Goal: Information Seeking & Learning: Check status

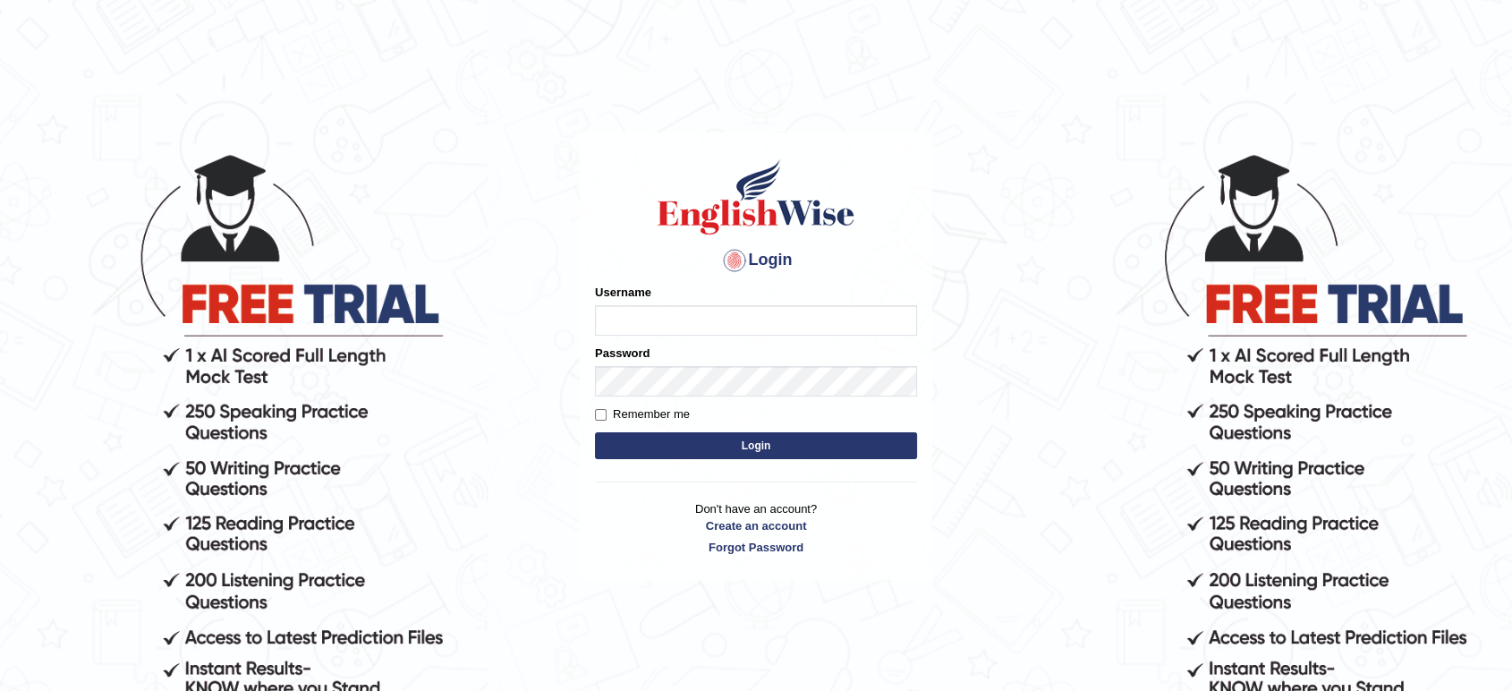
type input "tahseen"
click at [700, 456] on button "Login" at bounding box center [756, 445] width 322 height 27
type input "tahseen"
click at [689, 447] on button "Login" at bounding box center [756, 445] width 322 height 27
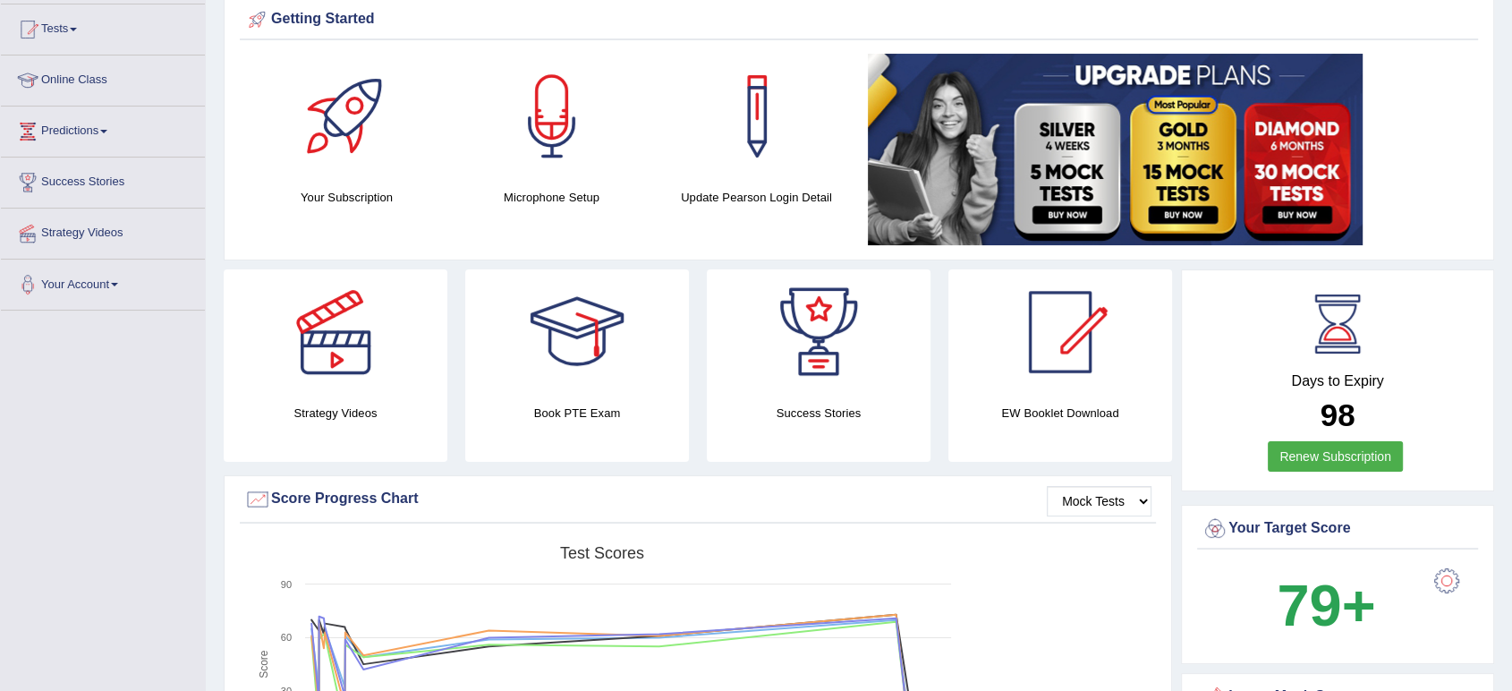
scroll to position [187, 0]
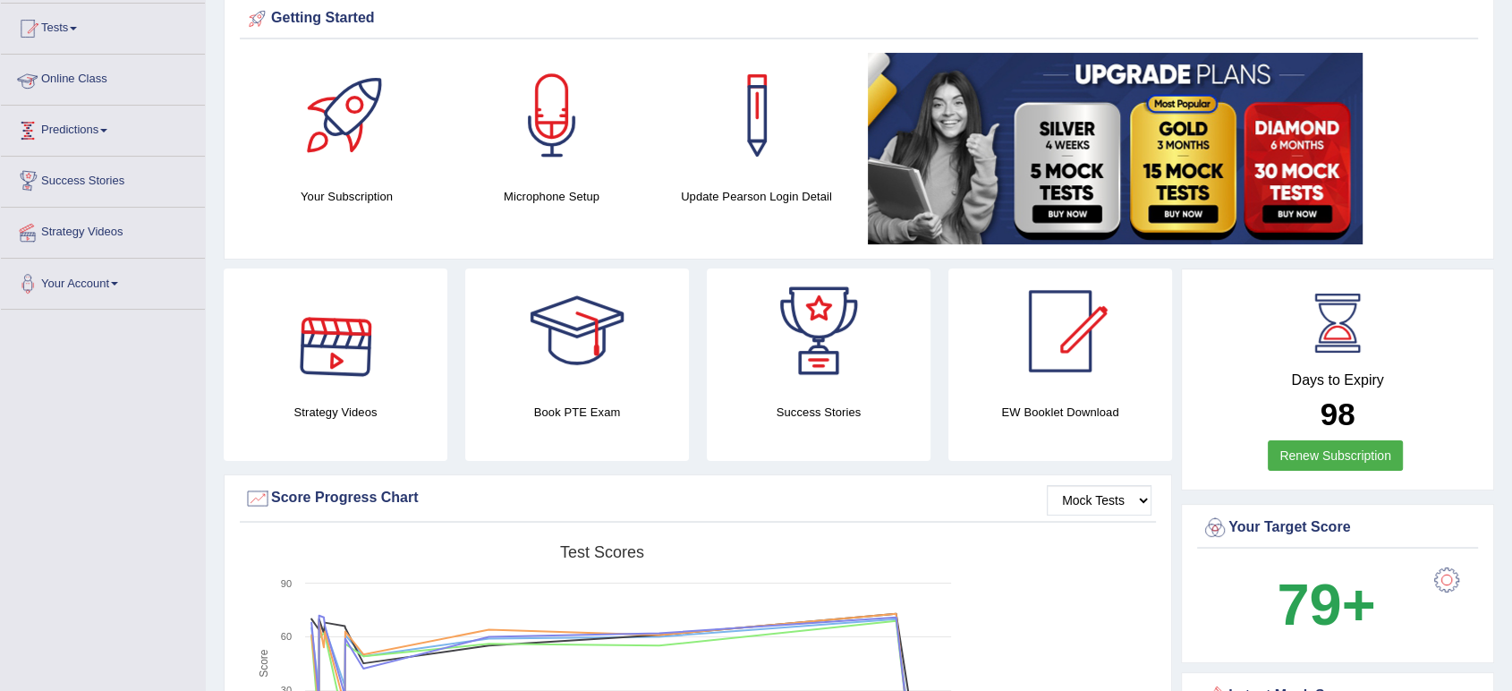
click at [107, 129] on span at bounding box center [103, 131] width 7 height 4
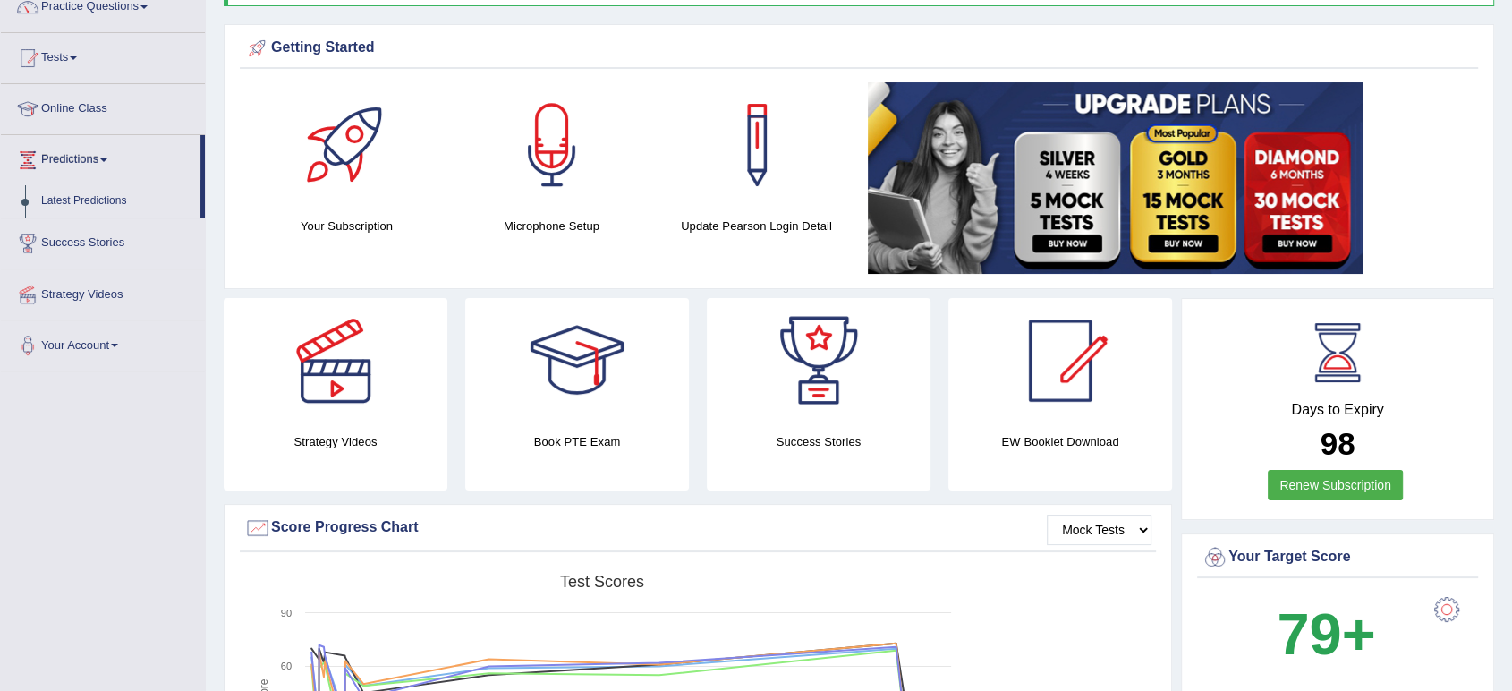
scroll to position [156, 0]
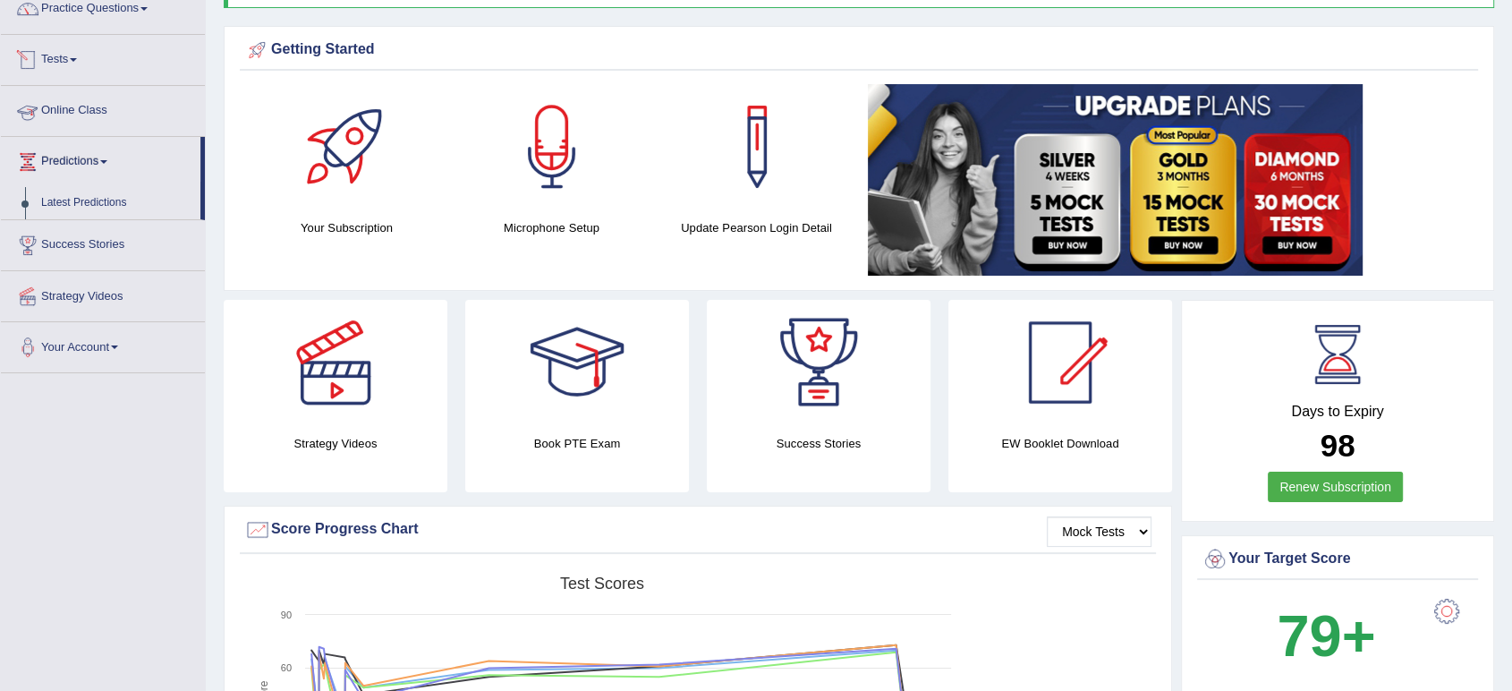
click at [79, 56] on link "Tests" at bounding box center [103, 57] width 204 height 45
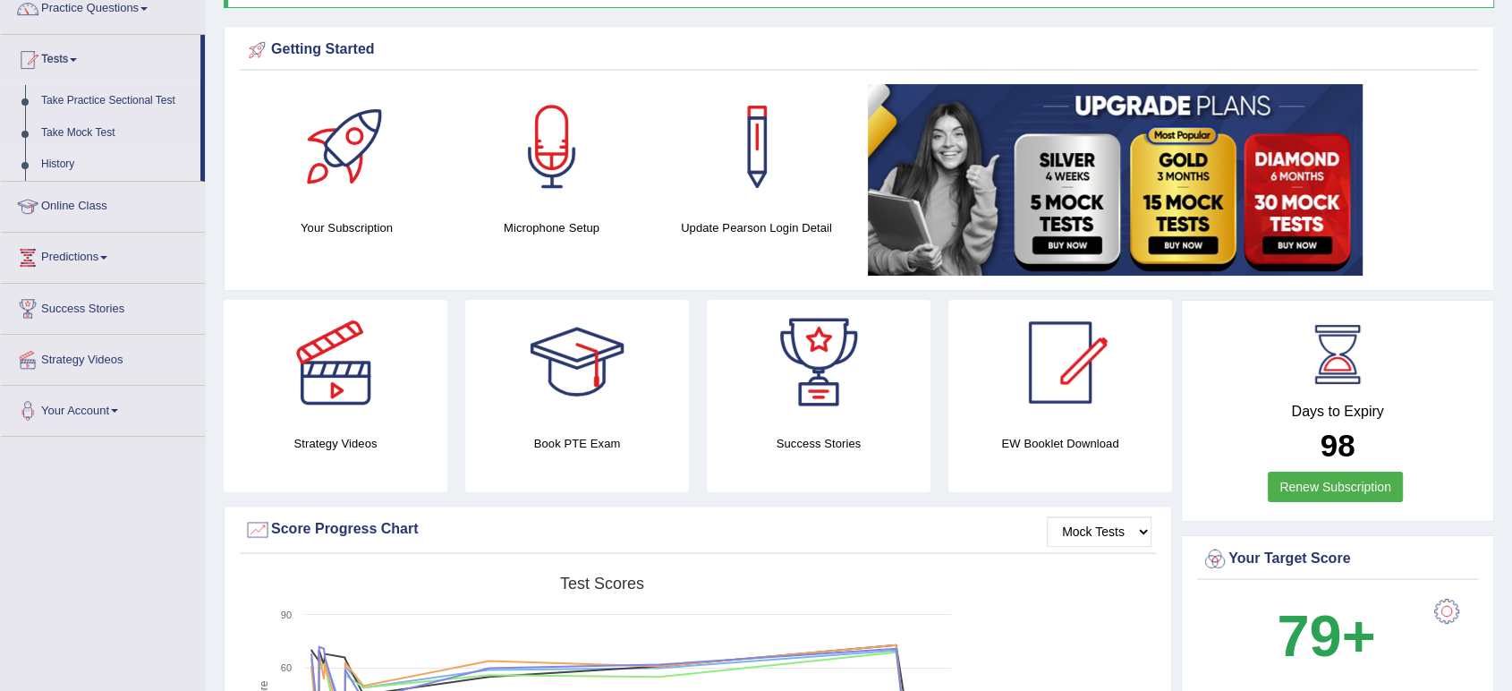
click at [53, 161] on link "History" at bounding box center [116, 165] width 167 height 32
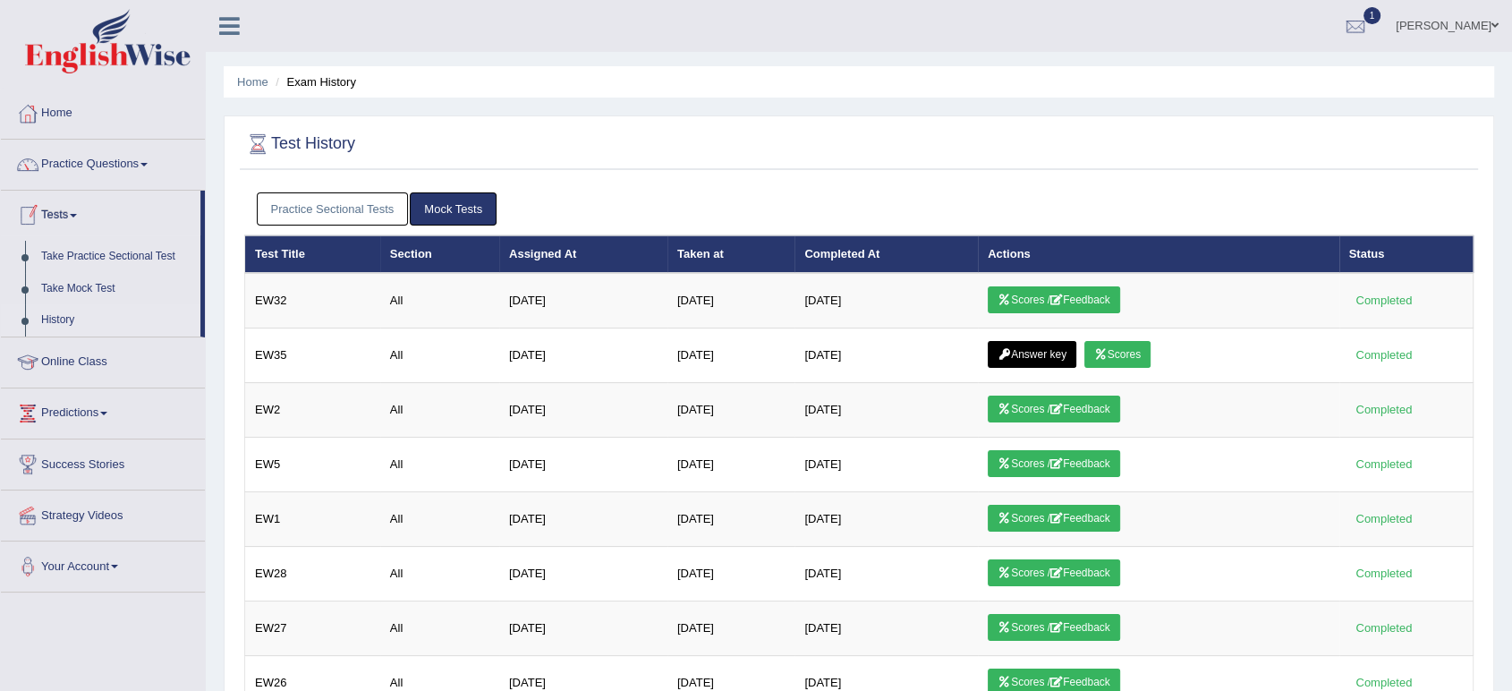
click at [64, 319] on link "History" at bounding box center [116, 320] width 167 height 32
click at [339, 216] on link "Practice Sectional Tests" at bounding box center [333, 208] width 152 height 33
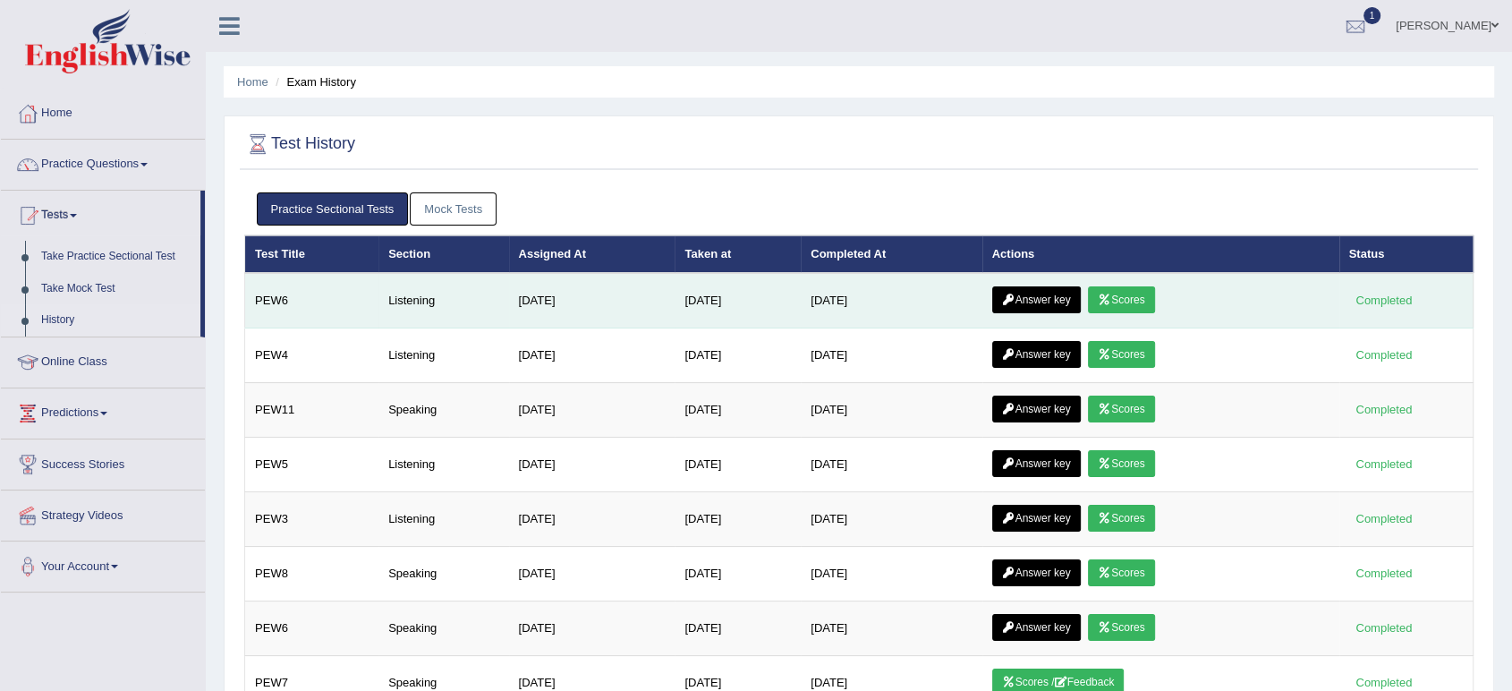
click at [1131, 293] on link "Scores" at bounding box center [1121, 299] width 66 height 27
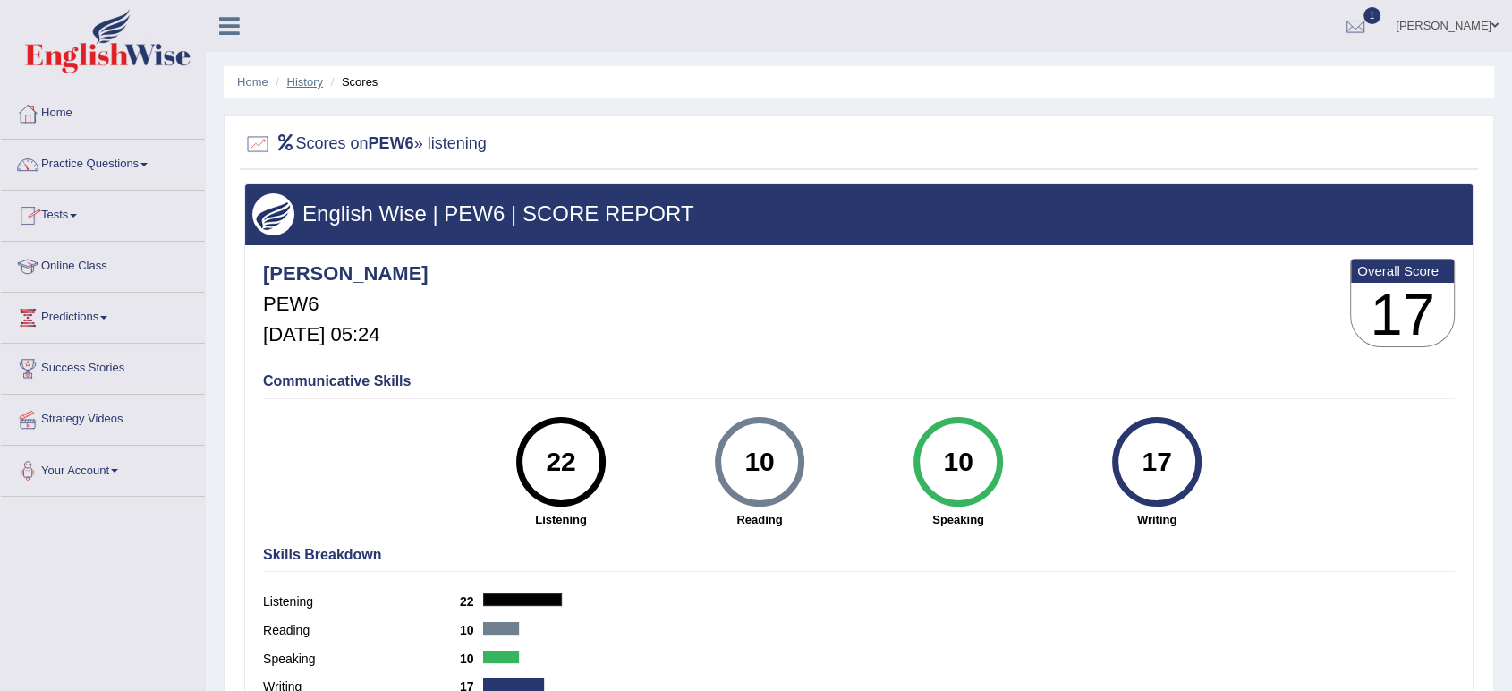
click at [299, 81] on link "History" at bounding box center [305, 81] width 36 height 13
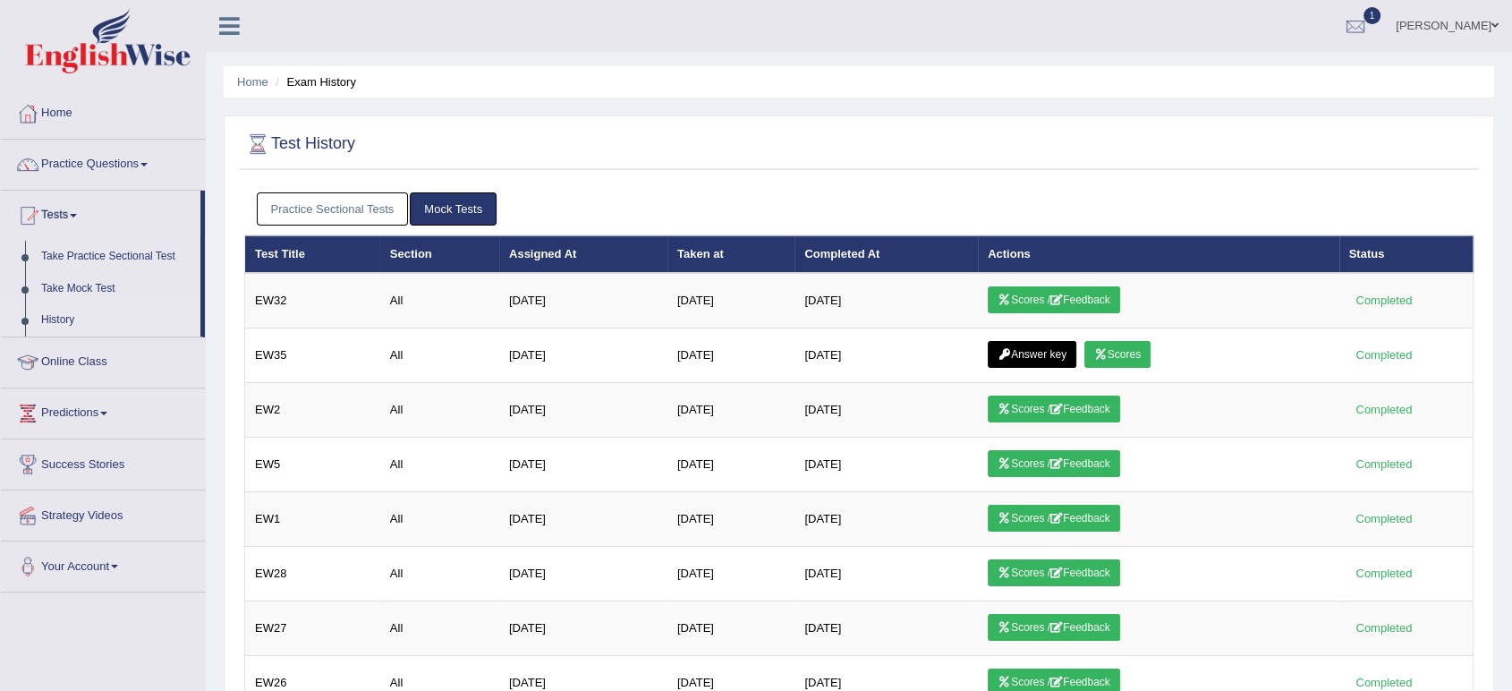
click at [379, 205] on link "Practice Sectional Tests" at bounding box center [333, 208] width 152 height 33
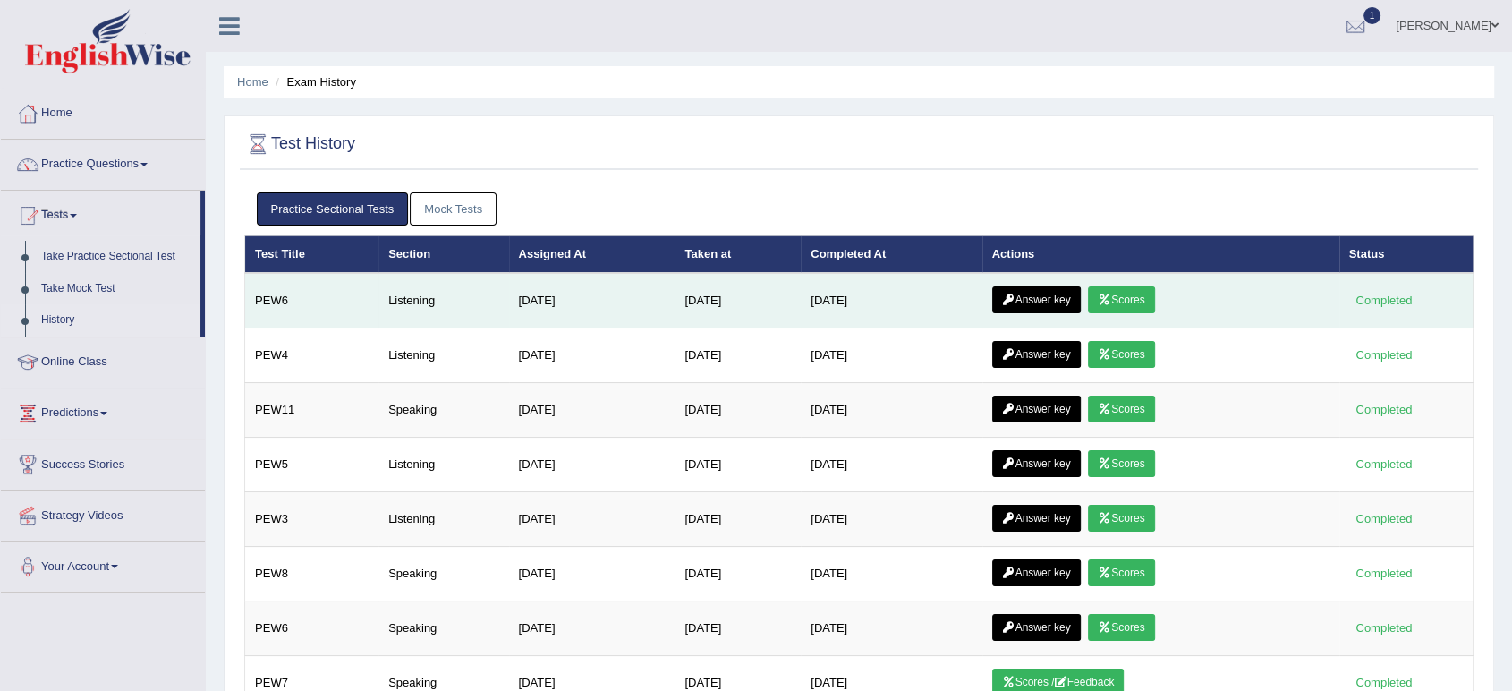
click at [1060, 297] on link "Answer key" at bounding box center [1036, 299] width 89 height 27
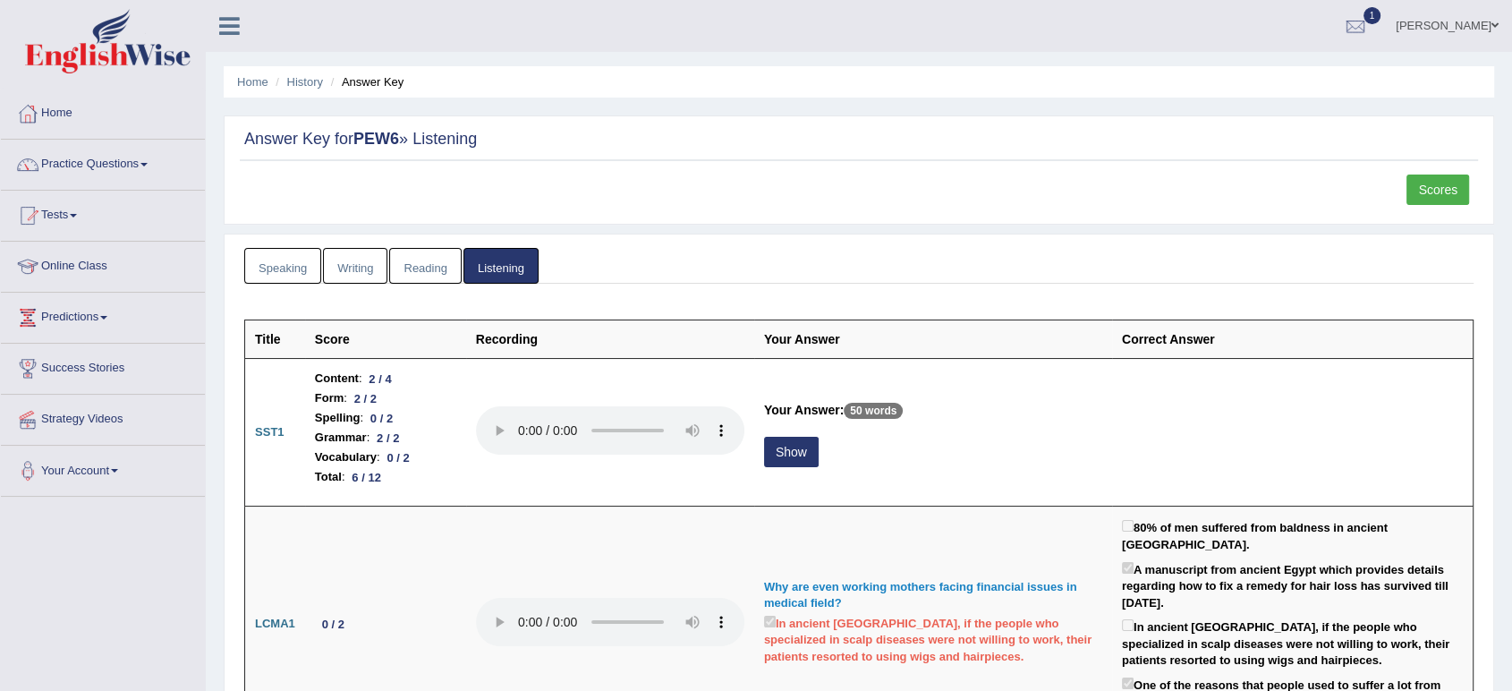
click at [1436, 184] on link "Scores" at bounding box center [1438, 190] width 63 height 30
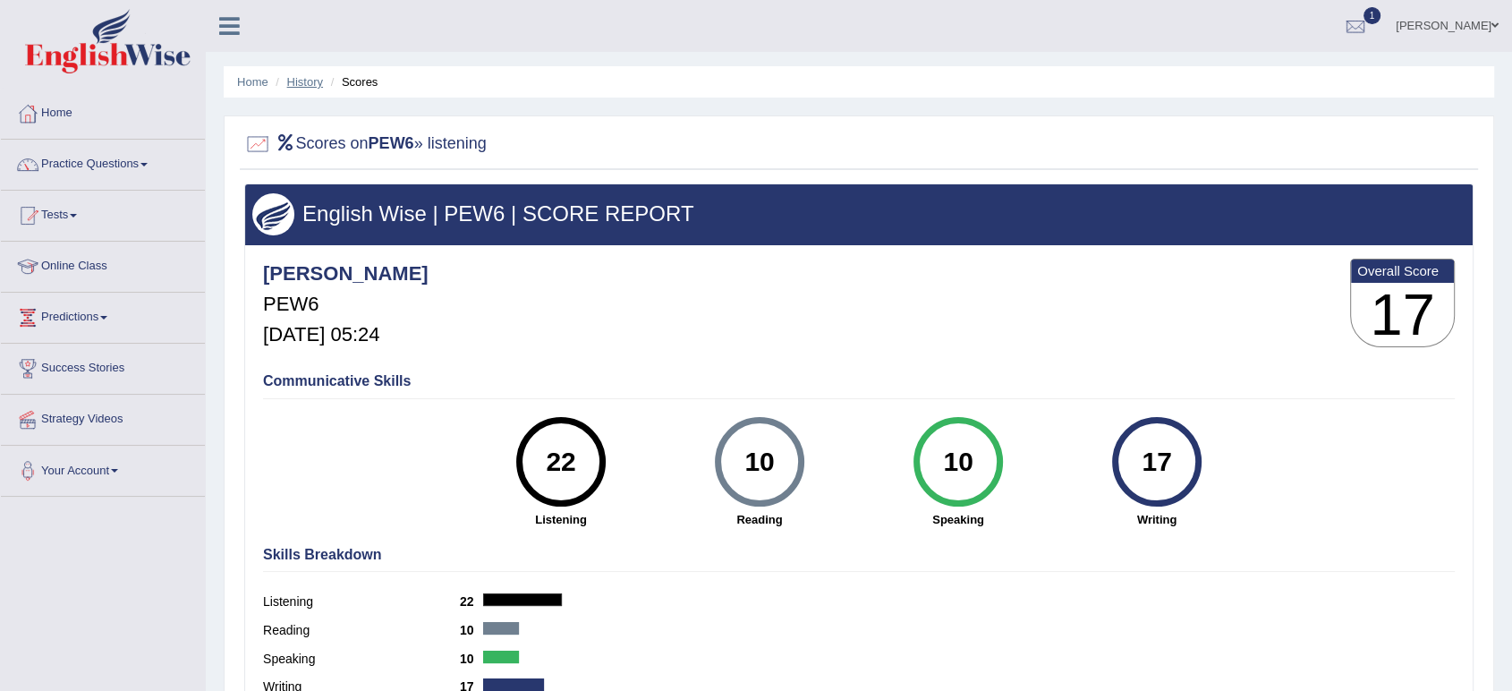
click at [306, 84] on link "History" at bounding box center [305, 81] width 36 height 13
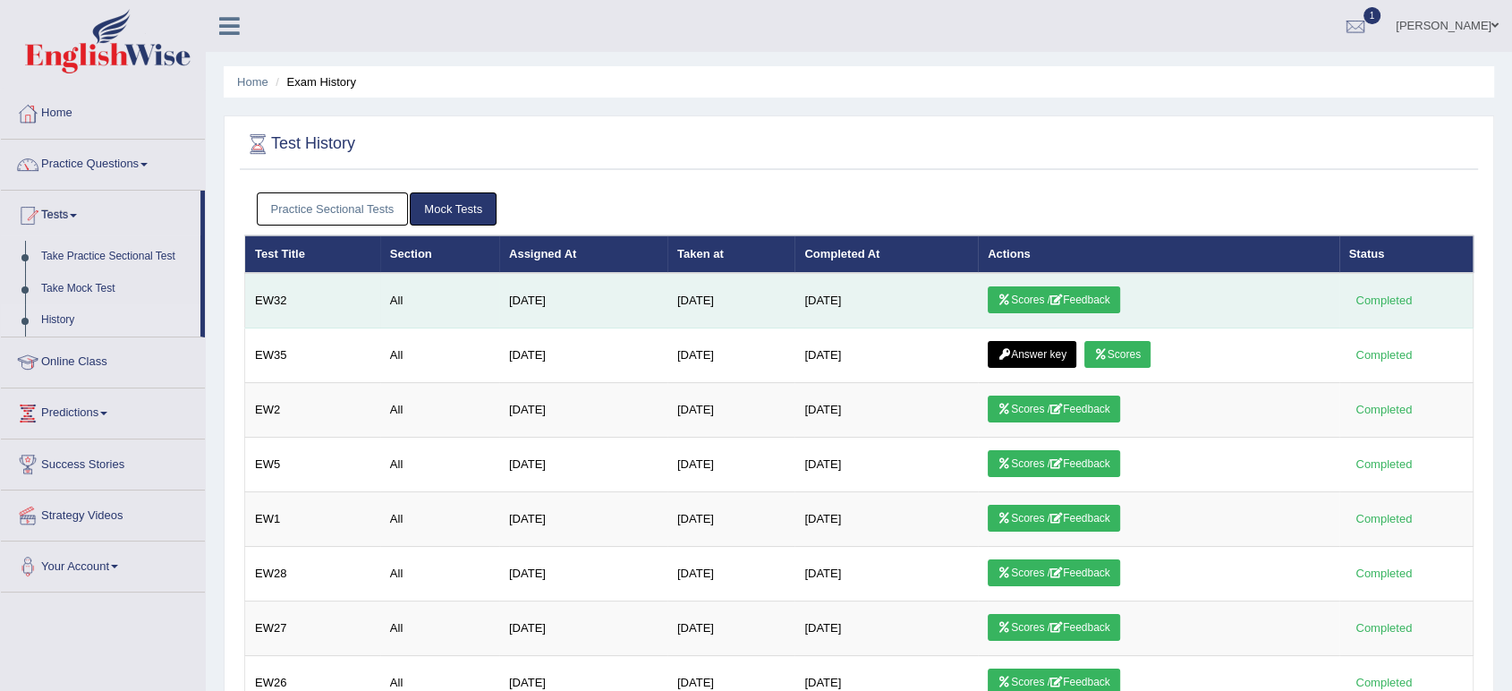
click at [1093, 298] on link "Scores / Feedback" at bounding box center [1054, 299] width 132 height 27
click at [1117, 291] on link "Scores / Feedback" at bounding box center [1054, 299] width 132 height 27
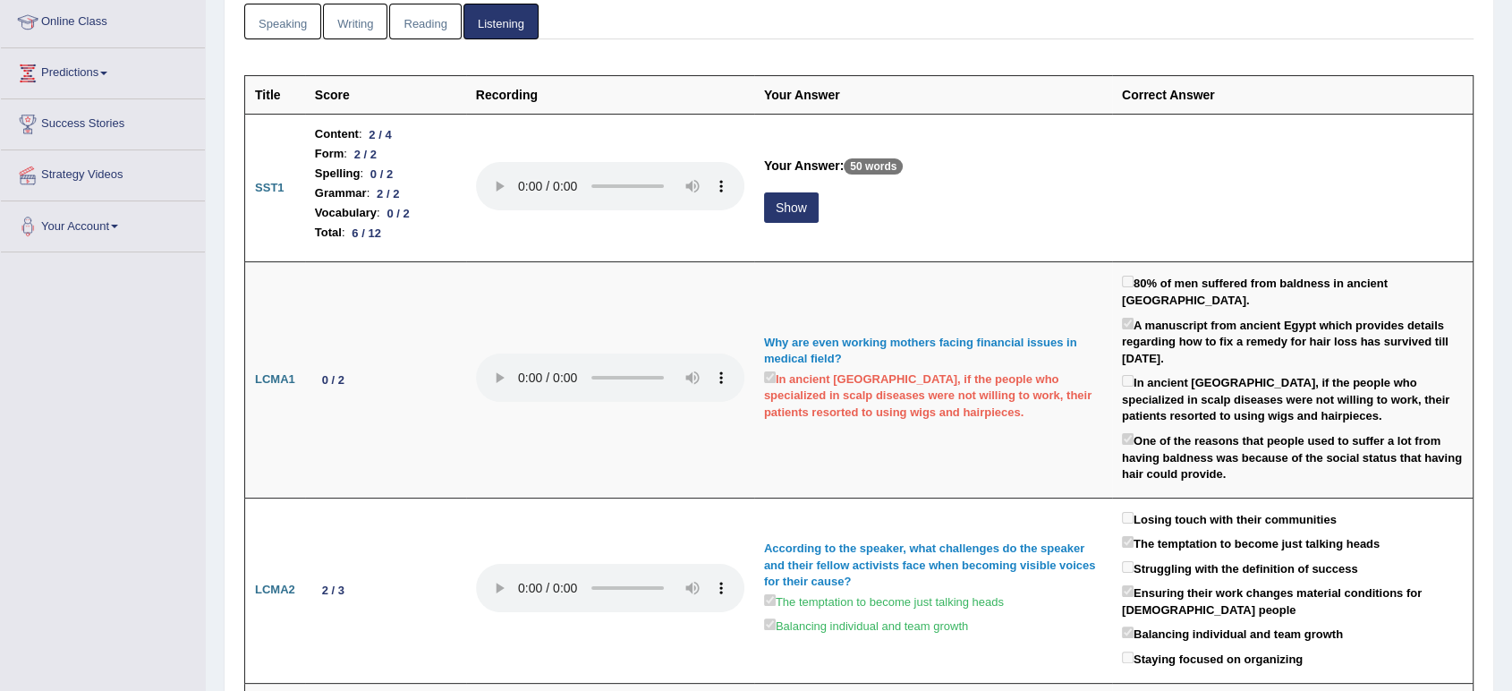
scroll to position [245, 0]
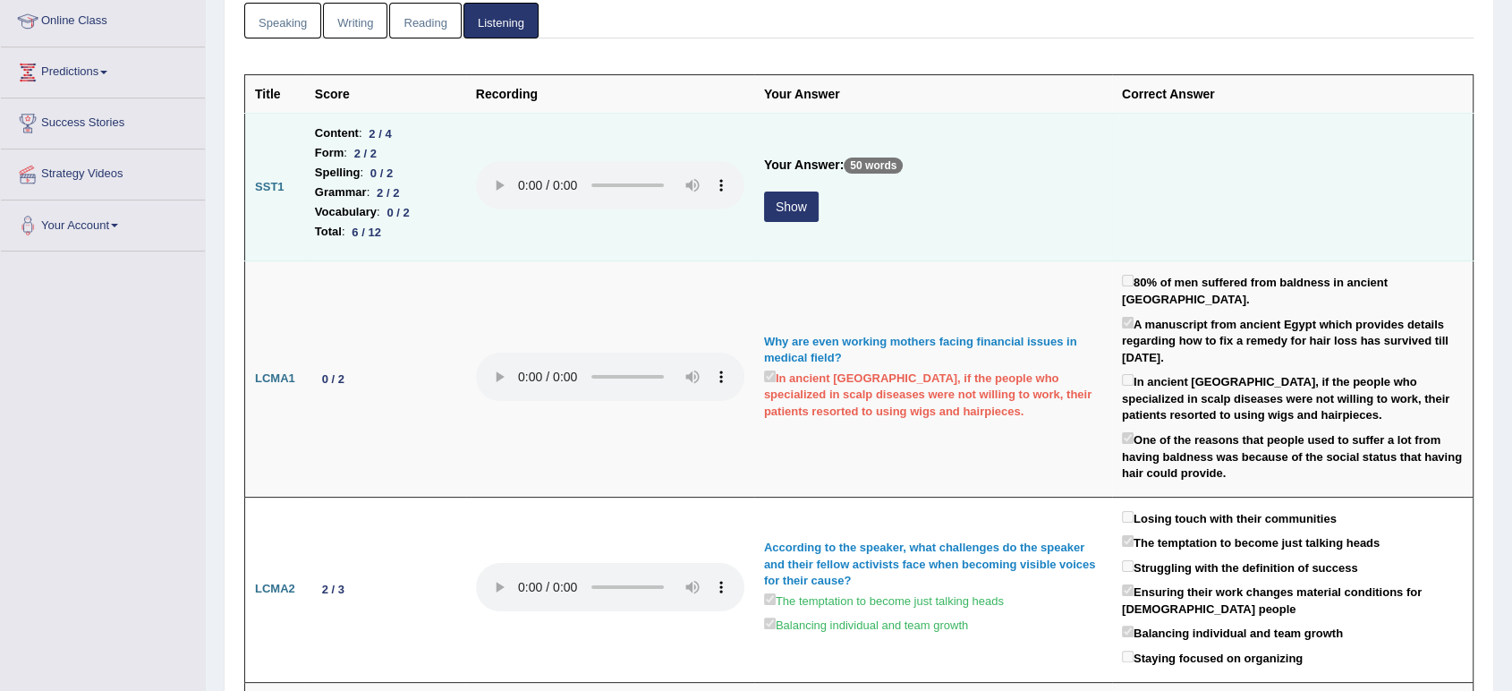
click at [797, 212] on button "Show" at bounding box center [791, 207] width 55 height 30
